Goal: Task Accomplishment & Management: Manage account settings

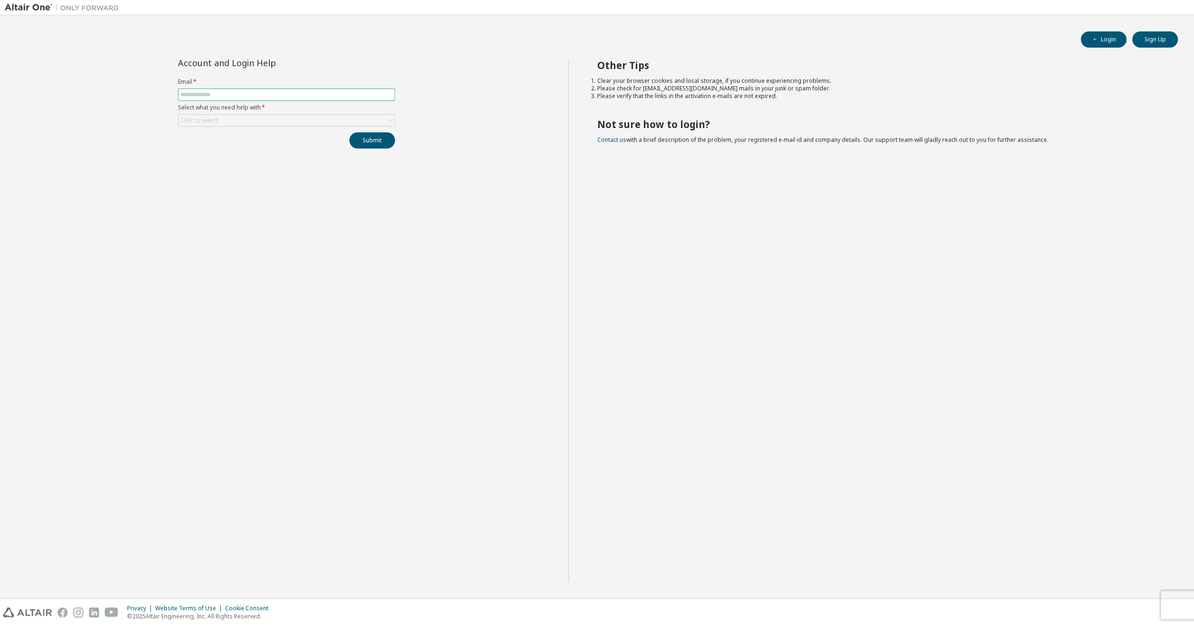
click at [316, 97] on input "text" at bounding box center [286, 95] width 212 height 8
type input "**********"
click at [310, 122] on div "Click to select" at bounding box center [286, 120] width 216 height 11
click at [279, 182] on li "My account is locked" at bounding box center [286, 183] width 215 height 12
click at [376, 141] on button "Submit" at bounding box center [372, 140] width 46 height 16
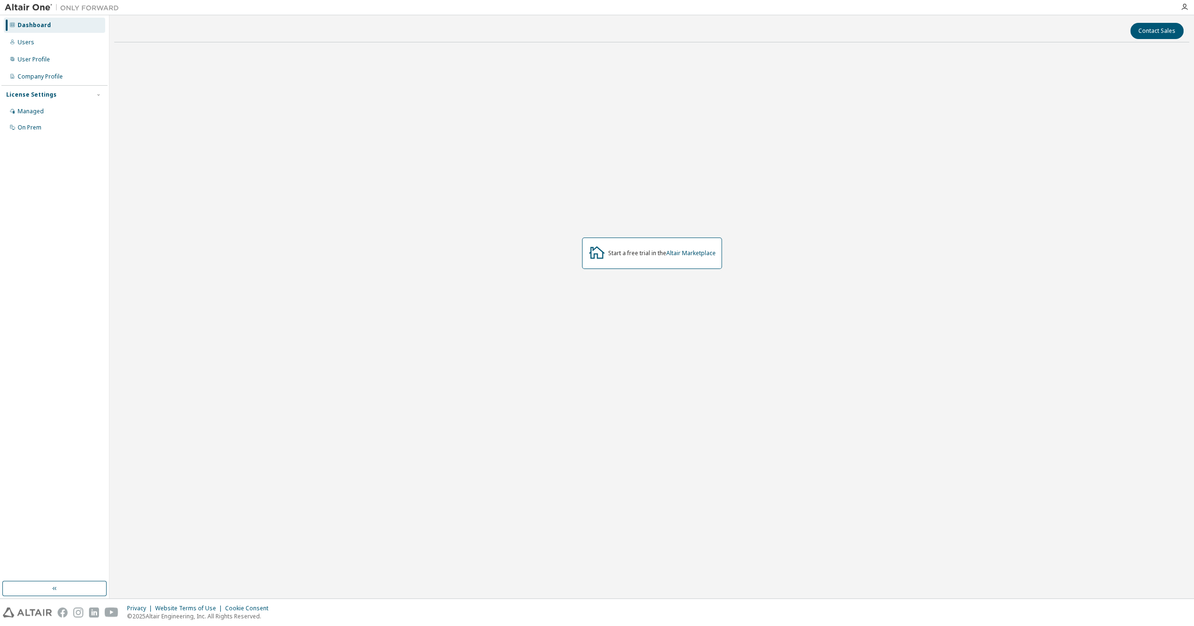
click at [266, 165] on div "Start a free trial in the Altair Marketplace" at bounding box center [651, 253] width 1075 height 407
click at [4, 106] on div "Dashboard Users User Profile Company Profile License Settings Managed On Prem" at bounding box center [54, 306] width 109 height 583
click at [21, 110] on div "Managed" at bounding box center [31, 112] width 26 height 8
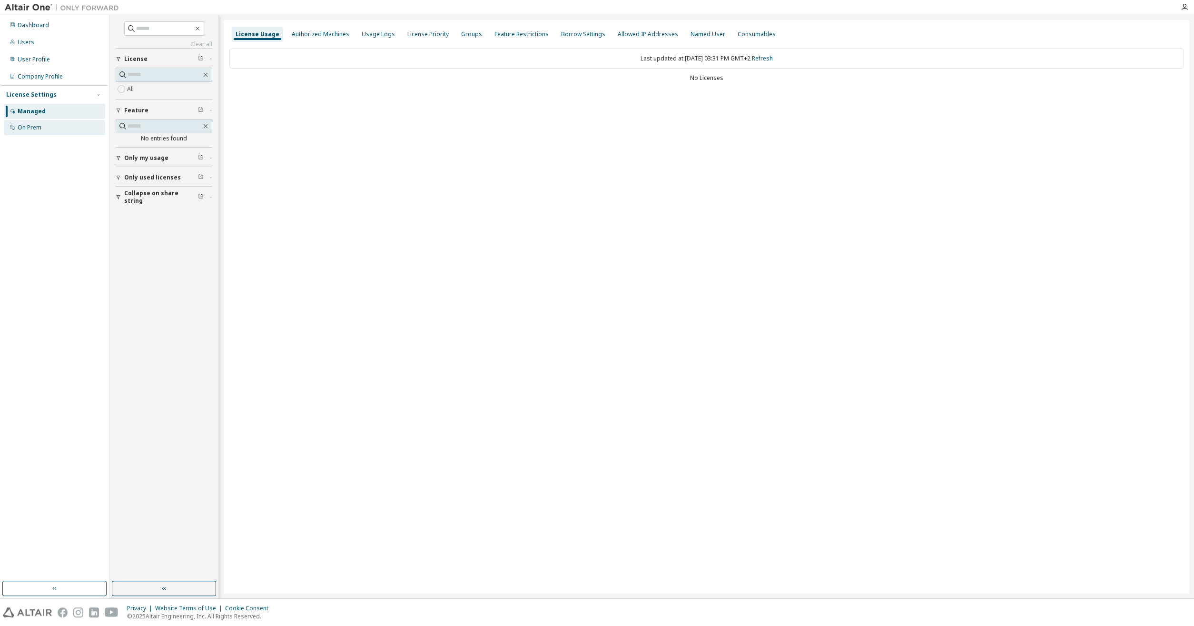
click at [32, 128] on div "On Prem" at bounding box center [30, 128] width 24 height 8
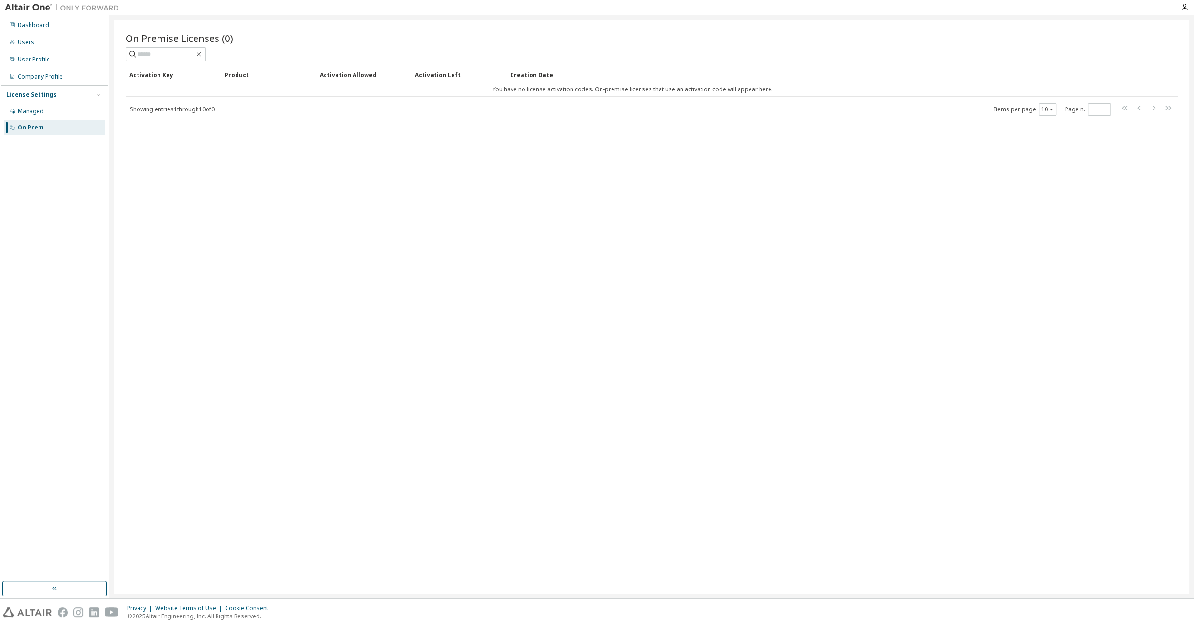
click at [42, 88] on div "License Settings Managed On Prem" at bounding box center [54, 110] width 106 height 51
click at [43, 84] on div "Company Profile" at bounding box center [54, 76] width 101 height 15
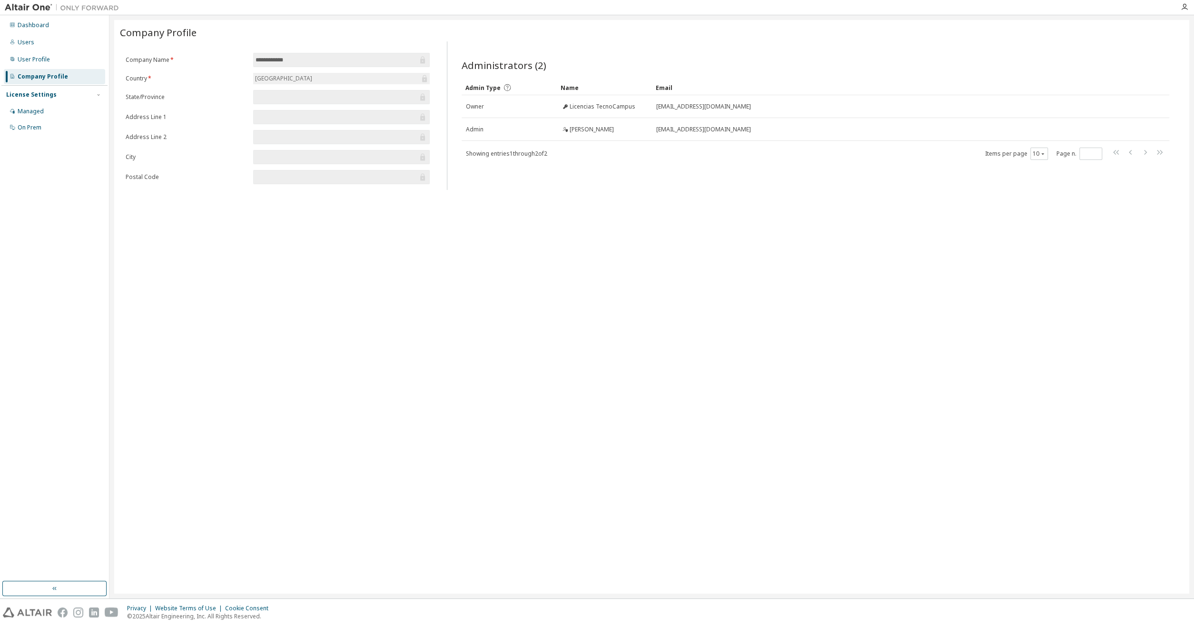
click at [54, 69] on div "Company Profile" at bounding box center [54, 76] width 101 height 15
click at [57, 65] on div "User Profile" at bounding box center [54, 59] width 101 height 15
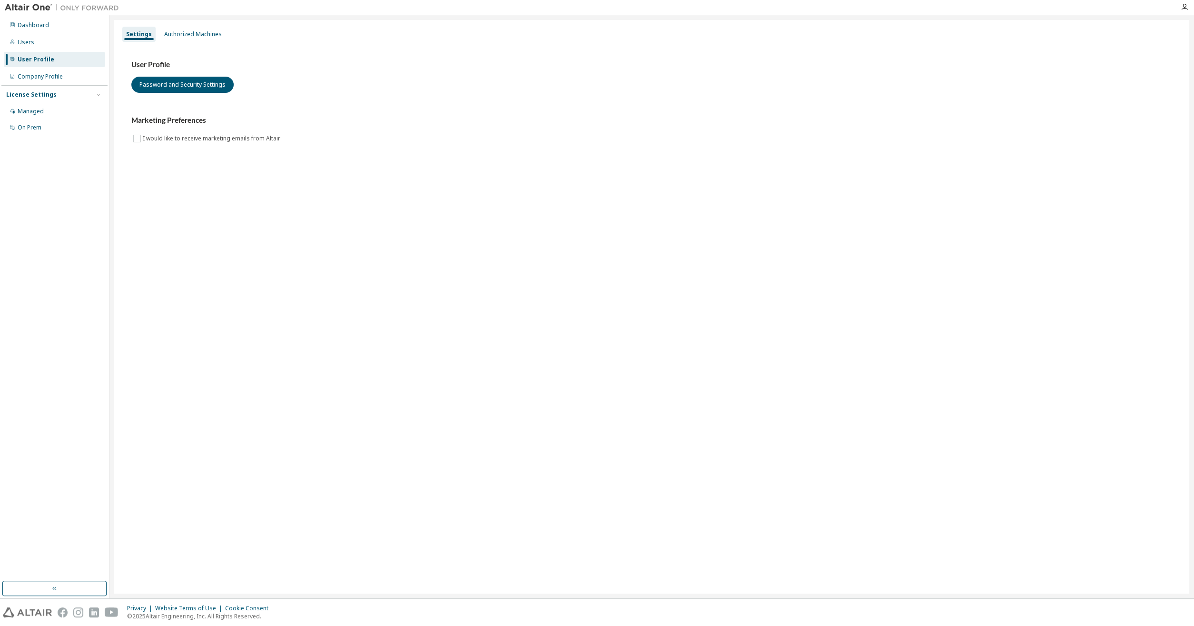
drag, startPoint x: 584, startPoint y: 257, endPoint x: 576, endPoint y: 249, distance: 11.4
click at [579, 254] on div "Settings Authorized Machines User Profile Password and Security Settings Market…" at bounding box center [651, 306] width 1075 height 573
